Goal: Task Accomplishment & Management: Manage account settings

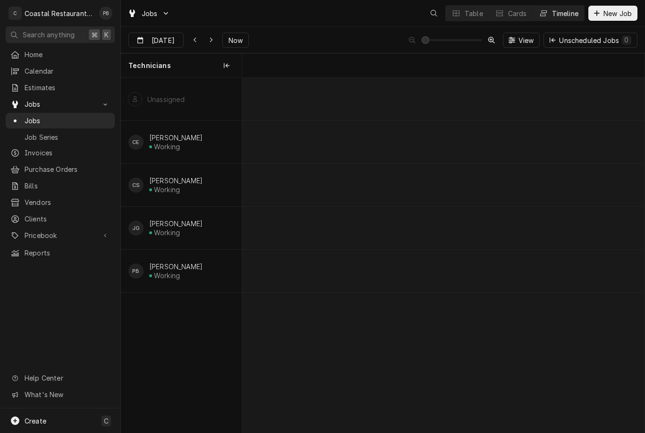
scroll to position [0, 7965]
click at [235, 44] on span "Now" at bounding box center [236, 40] width 18 height 10
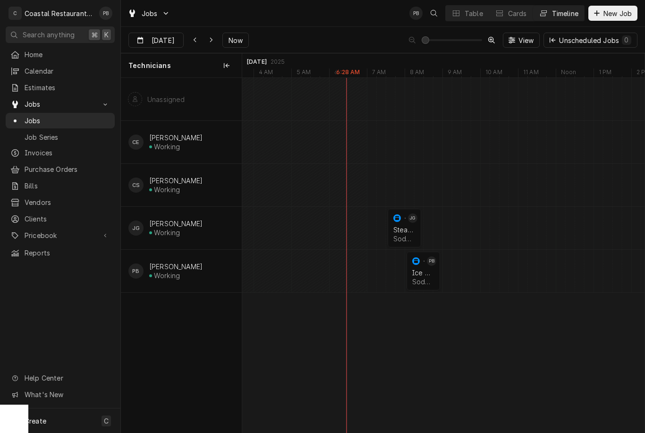
scroll to position [0, 8795]
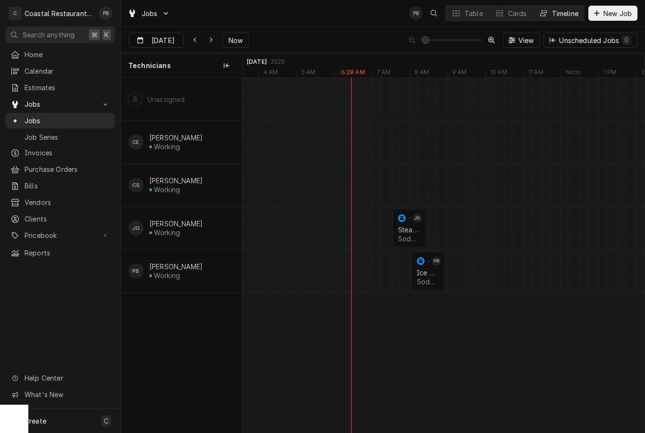
click at [191, 47] on button "Dynamic Content Wrapper" at bounding box center [194, 40] width 15 height 15
click at [196, 45] on button "Dynamic Content Wrapper" at bounding box center [194, 40] width 15 height 15
click at [193, 38] on icon "Dynamic Content Wrapper" at bounding box center [195, 40] width 4 height 7
click at [191, 43] on div "Dynamic Content Wrapper" at bounding box center [194, 39] width 9 height 9
type input "Oct 10"
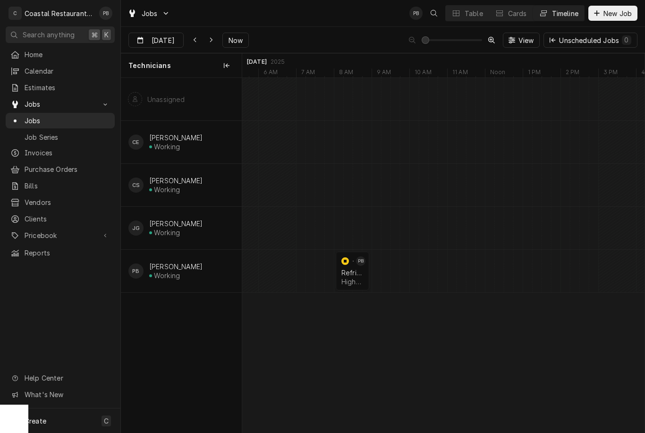
click at [357, 272] on div "Refrigeration" at bounding box center [352, 273] width 22 height 8
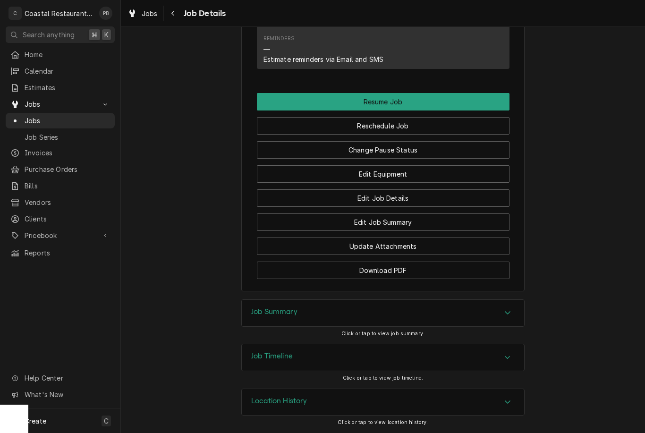
scroll to position [907, 0]
click at [444, 123] on button "Reschedule Job" at bounding box center [383, 125] width 253 height 17
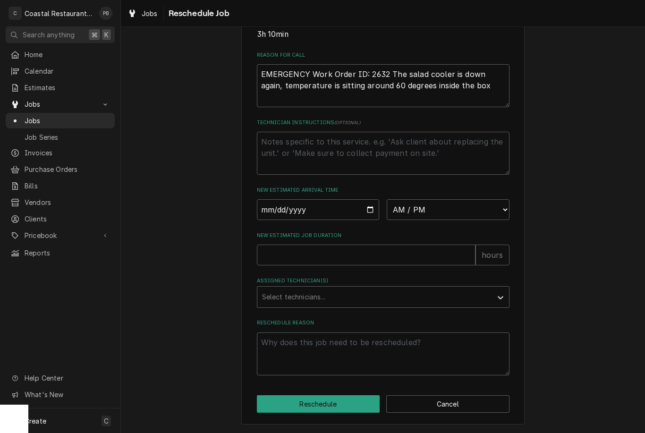
scroll to position [269, 0]
click at [338, 211] on input "Date" at bounding box center [318, 209] width 123 height 21
type input "2025-10-14"
type textarea "x"
click at [496, 212] on select "AM / PM 6:00 AM 6:15 AM 6:30 AM 6:45 AM 7:00 AM 7:15 AM 7:30 AM 7:45 AM 8:00 AM…" at bounding box center [448, 209] width 123 height 21
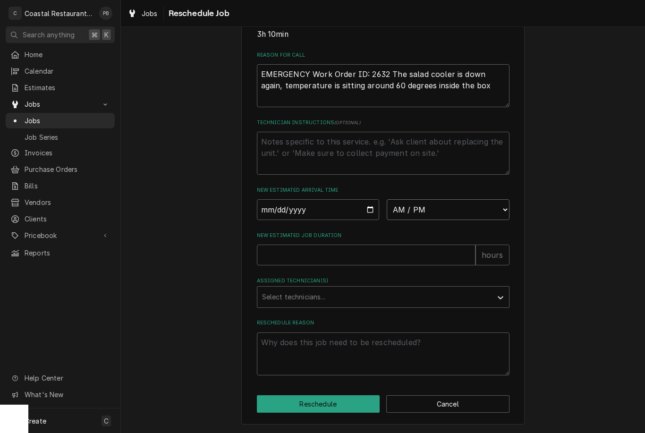
select select "06:30:00"
type textarea "x"
click at [393, 254] on input "New Estimated Job Duration" at bounding box center [366, 255] width 219 height 21
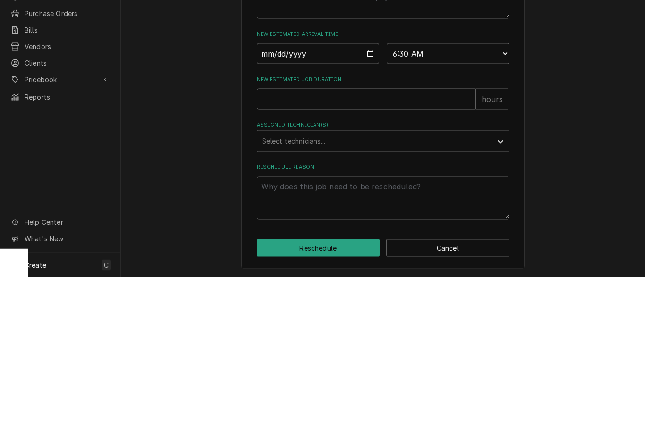
type input "2"
type textarea "x"
type input "2"
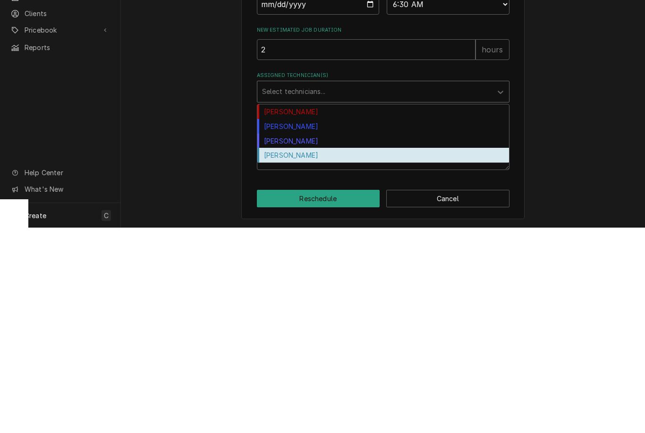
click at [290, 353] on div "[PERSON_NAME]" at bounding box center [383, 360] width 252 height 15
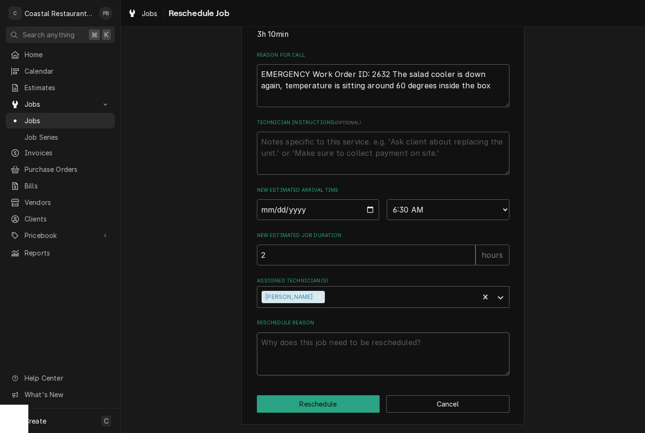
click at [349, 358] on textarea "Reschedule Reason" at bounding box center [383, 353] width 253 height 43
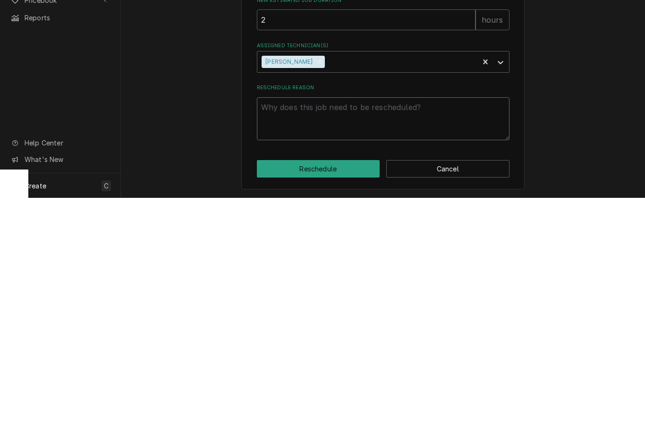
type textarea "x"
type textarea "Wi"
type textarea "x"
type textarea "Wiri"
type textarea "x"
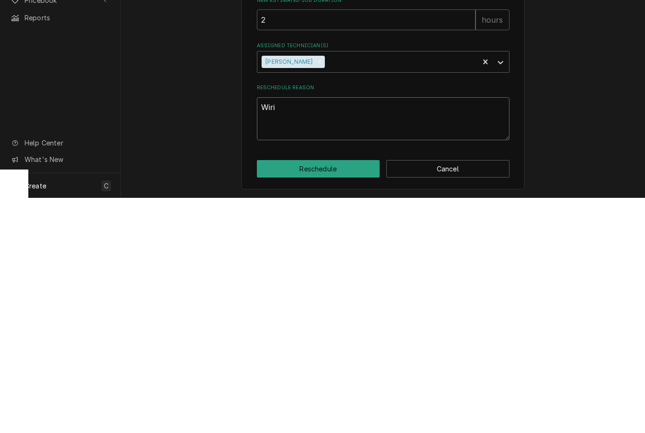
type textarea "Wirin"
type textarea "x"
type textarea "Wiring"
type textarea "x"
type textarea "Wiring"
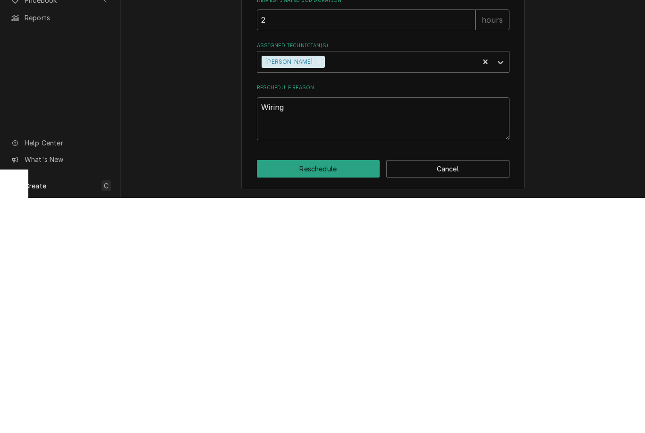
click at [360, 395] on button "Reschedule" at bounding box center [318, 403] width 123 height 17
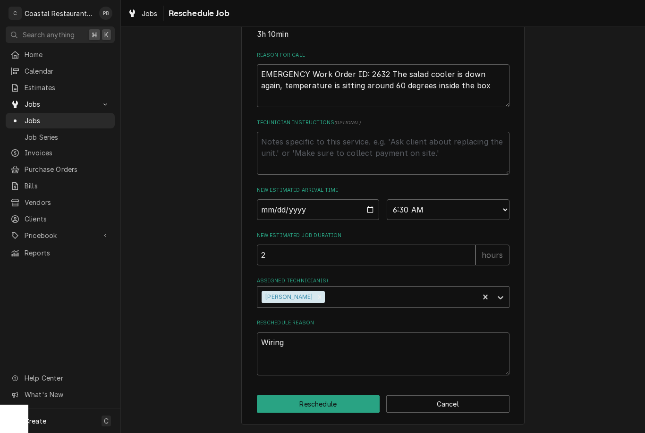
type textarea "x"
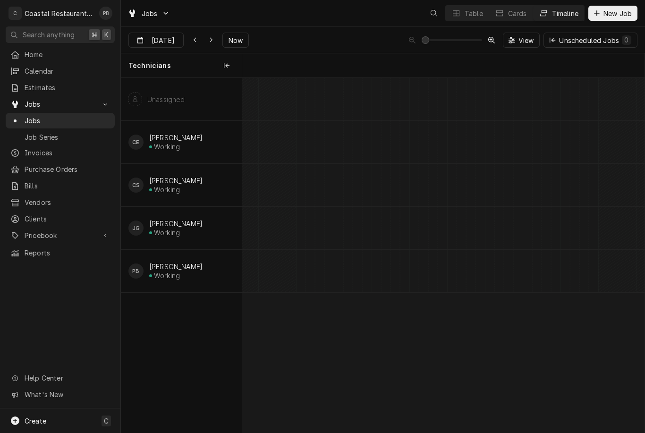
scroll to position [0, 7964]
click at [222, 43] on button "Now" at bounding box center [235, 40] width 26 height 15
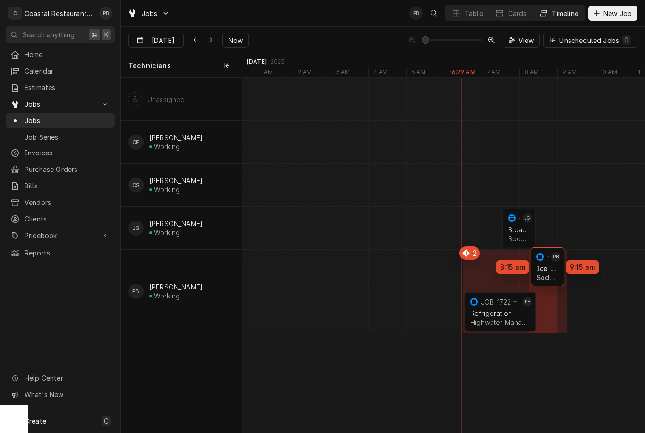
scroll to position [0, 11409]
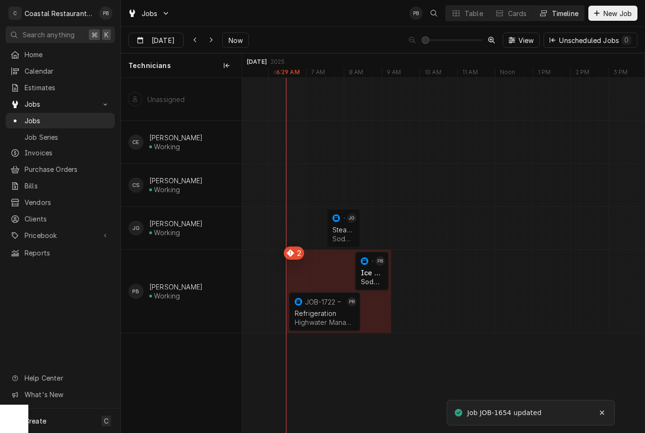
type input "Oct 14"
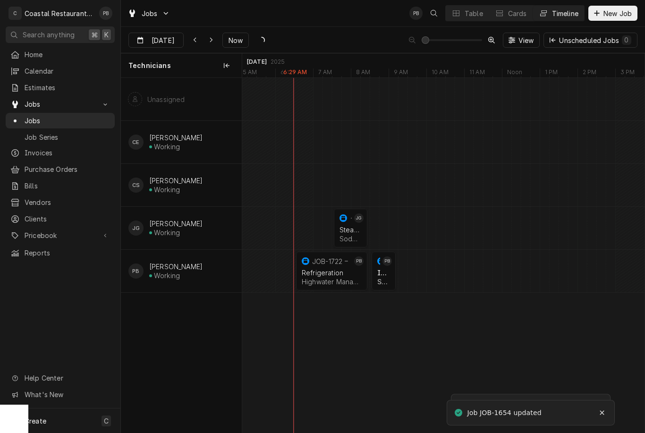
click at [353, 259] on span "Created on Oct 2 by CS Chris Sockriter" at bounding box center [332, 249] width 168 height 19
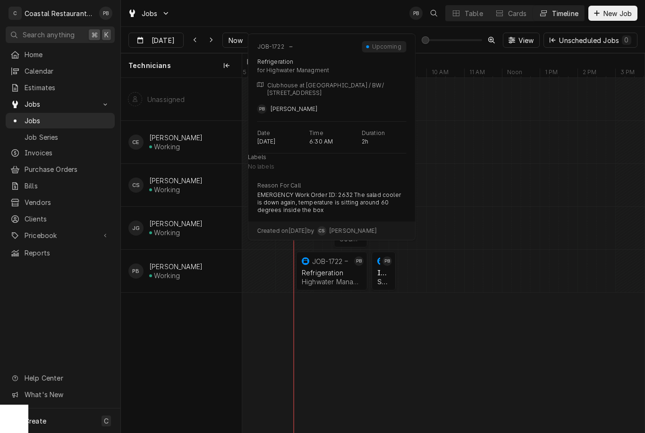
click at [330, 275] on div "Refrigeration" at bounding box center [332, 273] width 60 height 8
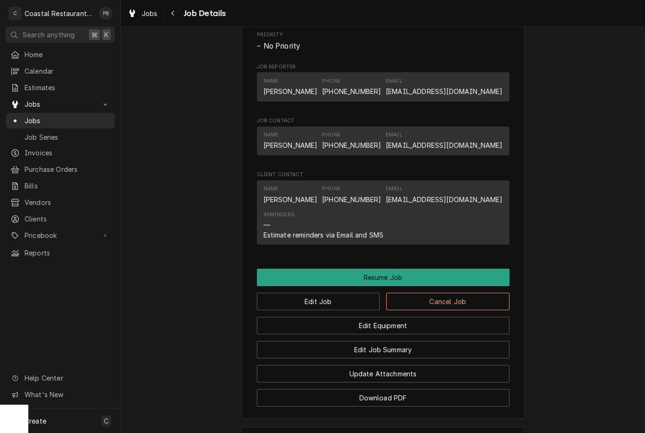
scroll to position [642, 0]
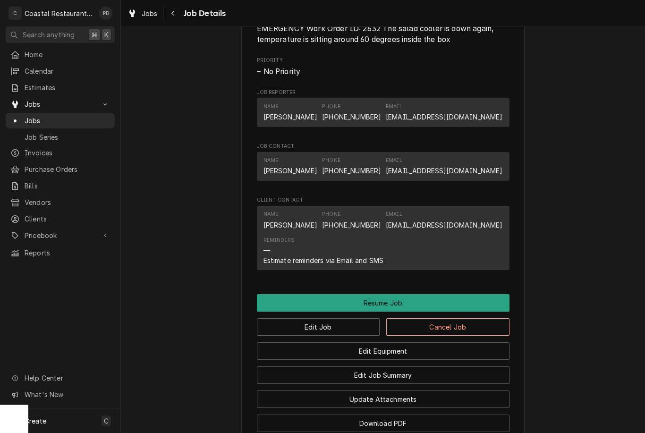
click at [455, 312] on button "Resume Job" at bounding box center [383, 302] width 253 height 17
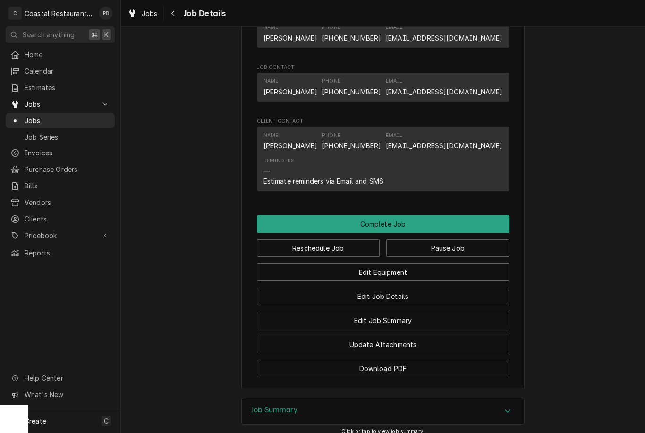
scroll to position [705, 0]
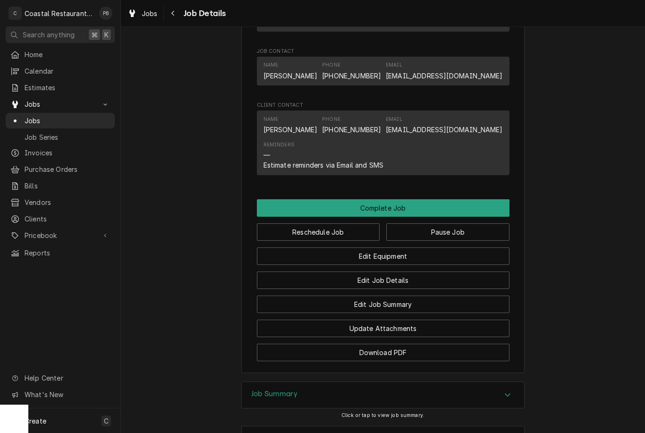
click at [468, 239] on button "Pause Job" at bounding box center [447, 231] width 123 height 17
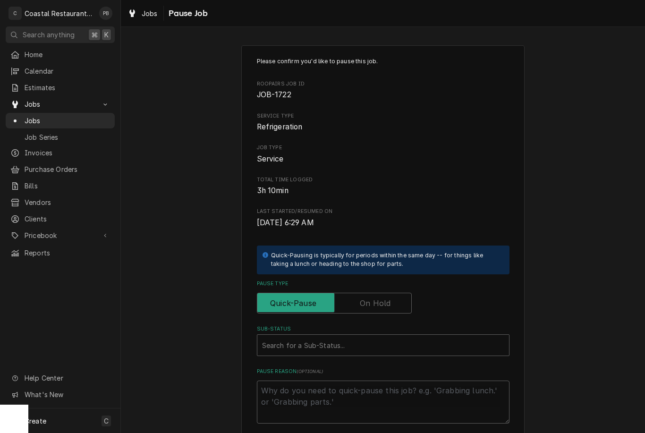
click at [389, 298] on label "Pause Type" at bounding box center [334, 303] width 155 height 21
click at [389, 298] on input "Pause Type" at bounding box center [334, 303] width 146 height 21
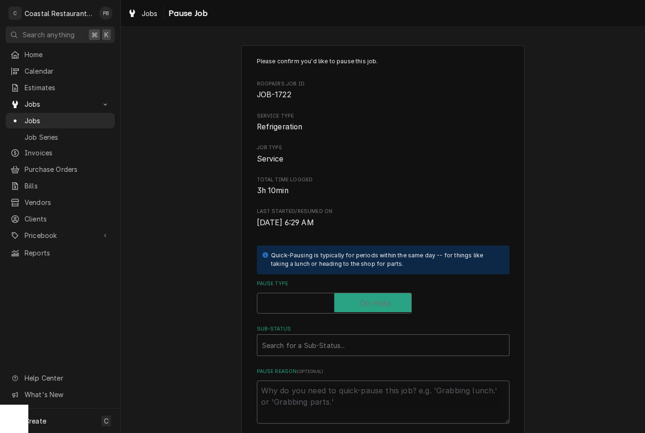
checkbox input "true"
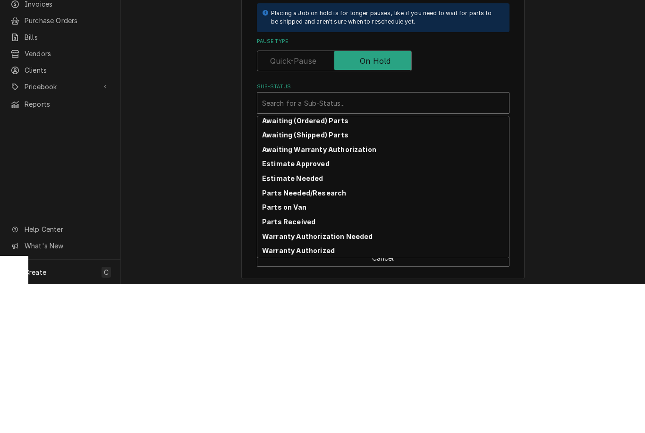
scroll to position [46, 0]
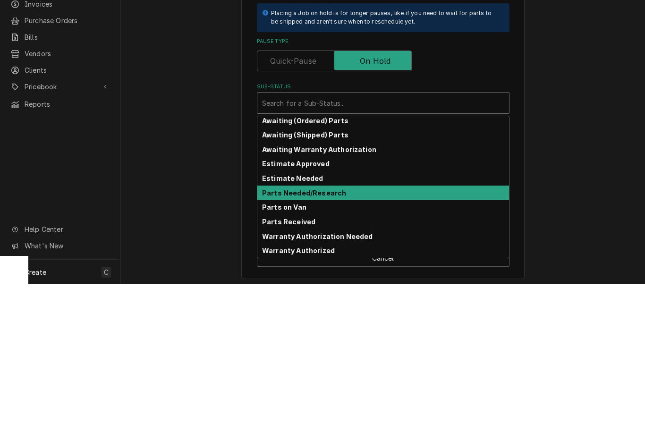
click at [332, 338] on strong "Parts Needed/Research" at bounding box center [304, 342] width 84 height 8
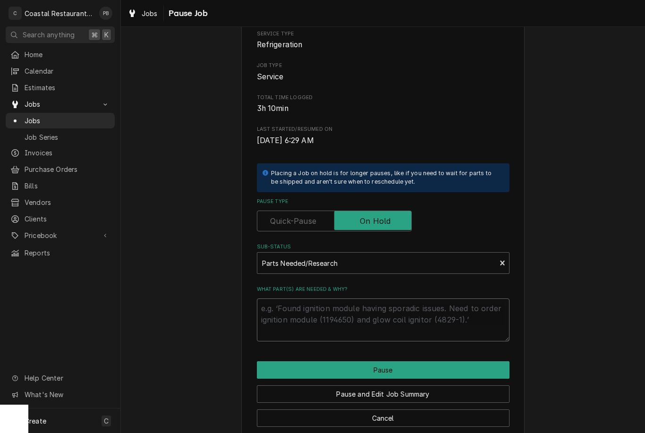
click at [365, 303] on textarea "What part(s) are needed & why?" at bounding box center [383, 319] width 253 height 43
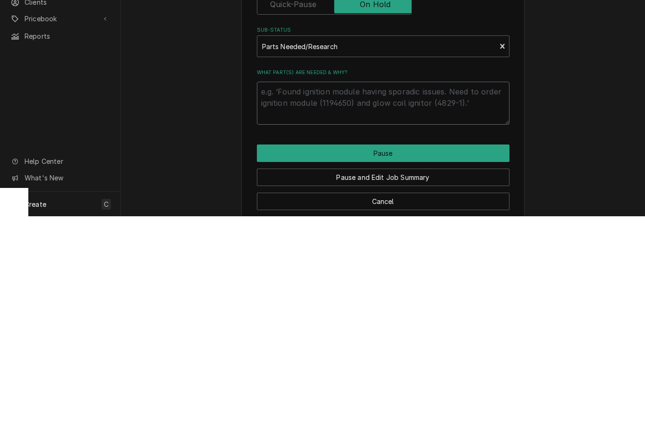
type textarea "x"
type textarea "Re"
type textarea "x"
type textarea "Ret"
type textarea "x"
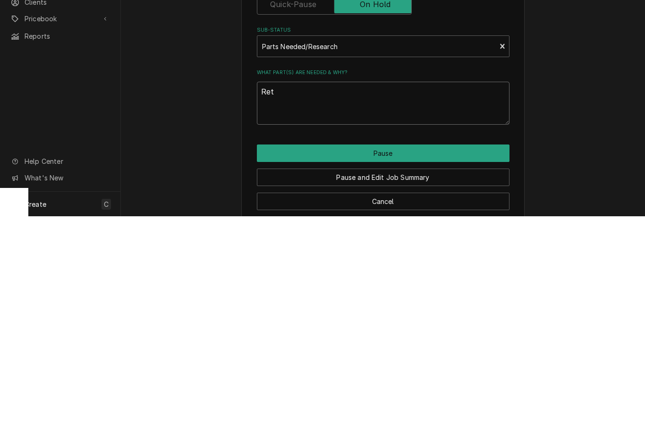
type textarea "Reti"
type textarea "x"
type textarea "Ret"
type textarea "x"
type textarea "Retu"
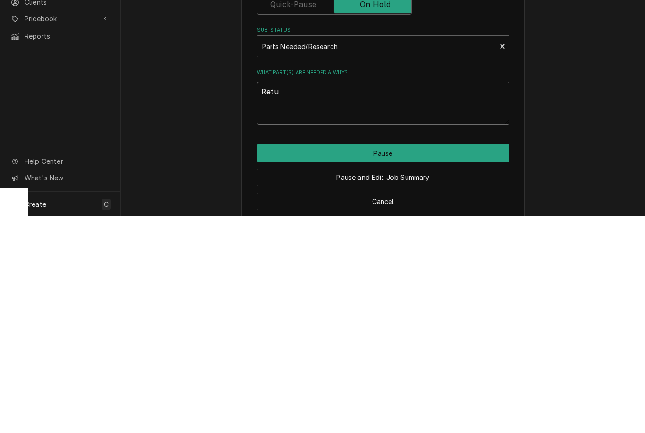
type textarea "x"
type textarea "Returm"
type textarea "x"
type textarea "Retur"
type textarea "x"
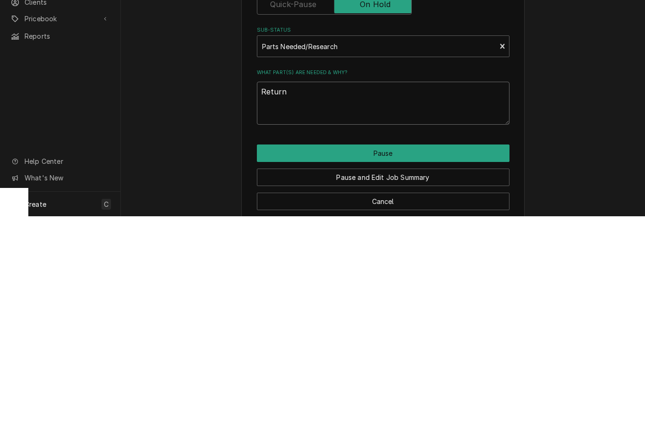
type textarea "Return"
click at [394, 361] on button "Pause" at bounding box center [383, 369] width 253 height 17
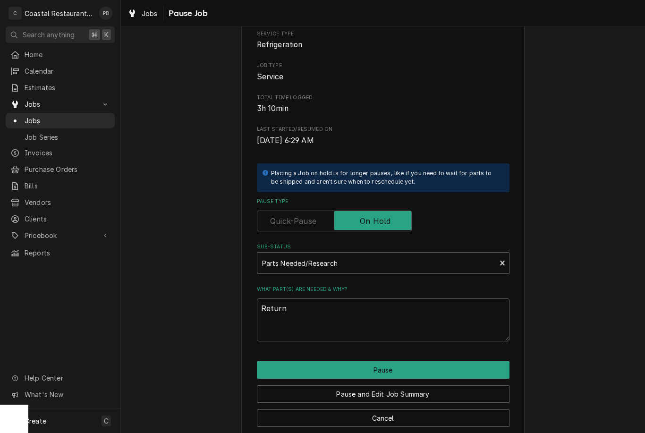
type textarea "x"
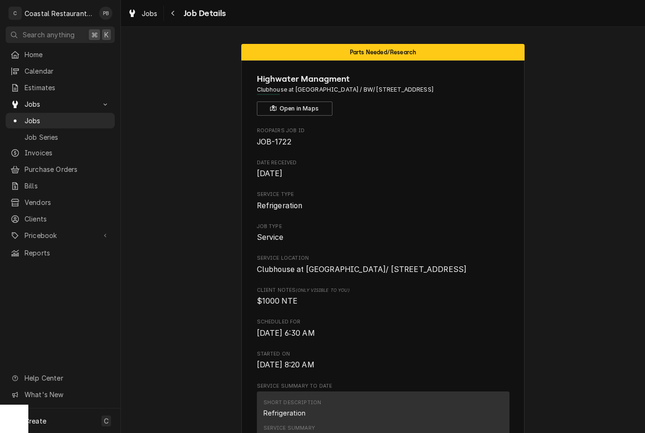
click at [40, 118] on span "Jobs" at bounding box center [67, 121] width 85 height 10
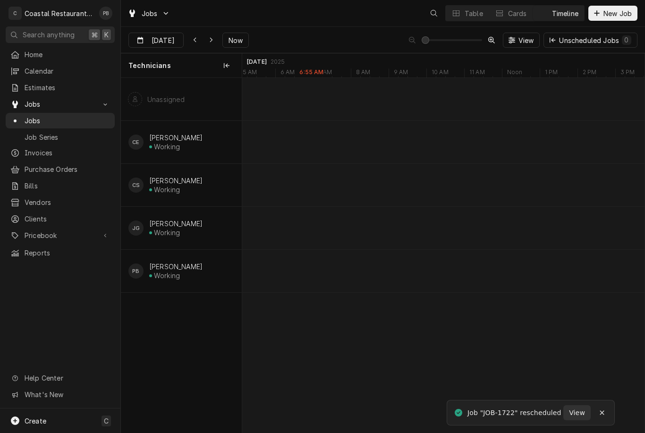
scroll to position [0, 7966]
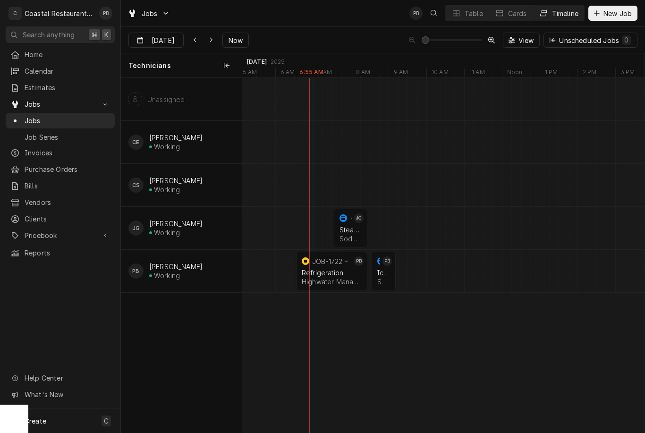
click at [389, 272] on div "normal" at bounding box center [389, 271] width 11 height 39
